Goal: Navigation & Orientation: Find specific page/section

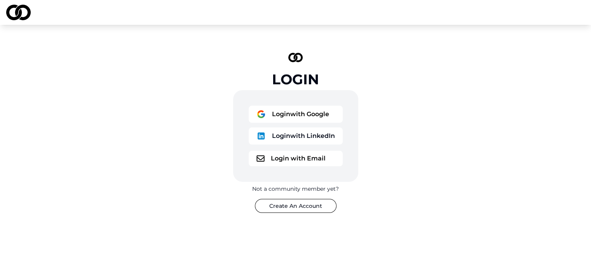
click at [284, 136] on button "Login with LinkedIn" at bounding box center [296, 135] width 94 height 17
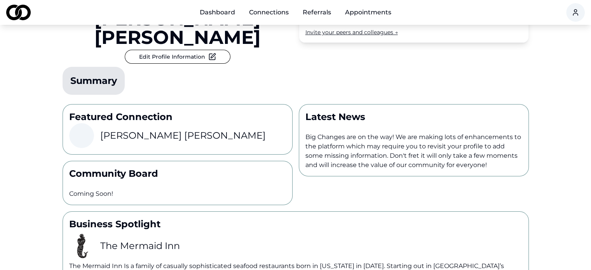
scroll to position [117, 0]
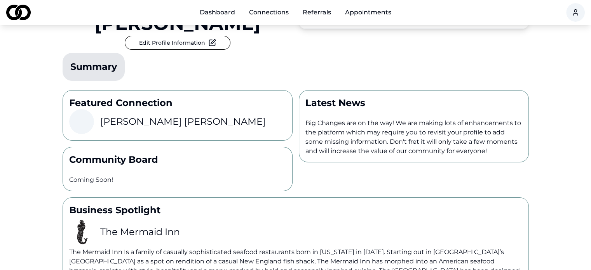
click at [142, 115] on h3 "[PERSON_NAME]" at bounding box center [183, 121] width 166 height 12
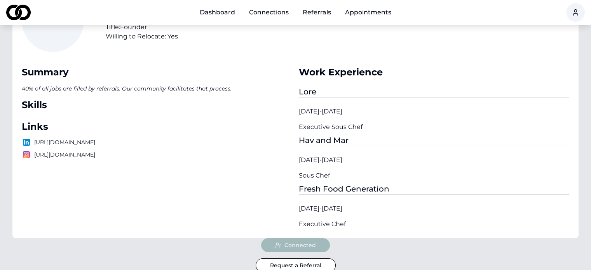
scroll to position [39, 0]
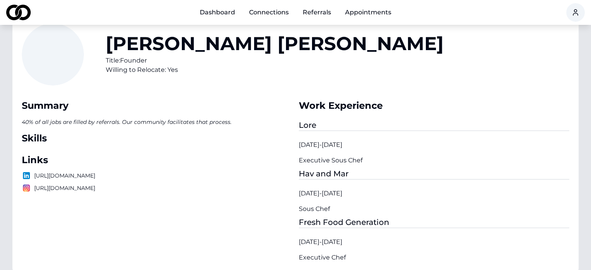
click at [370, 10] on link "Appointments" at bounding box center [368, 13] width 59 height 16
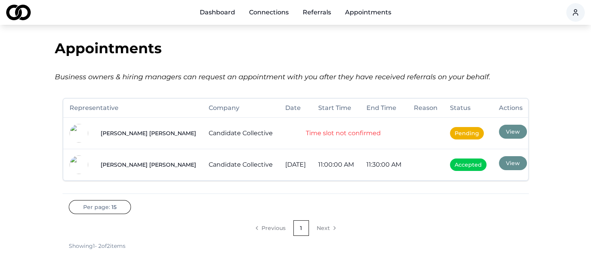
click at [499, 133] on button "View" at bounding box center [513, 132] width 28 height 14
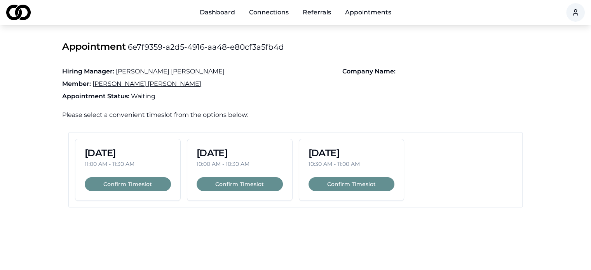
click at [137, 73] on span "[PERSON_NAME]" at bounding box center [170, 71] width 109 height 7
